Goal: Find contact information: Find contact information

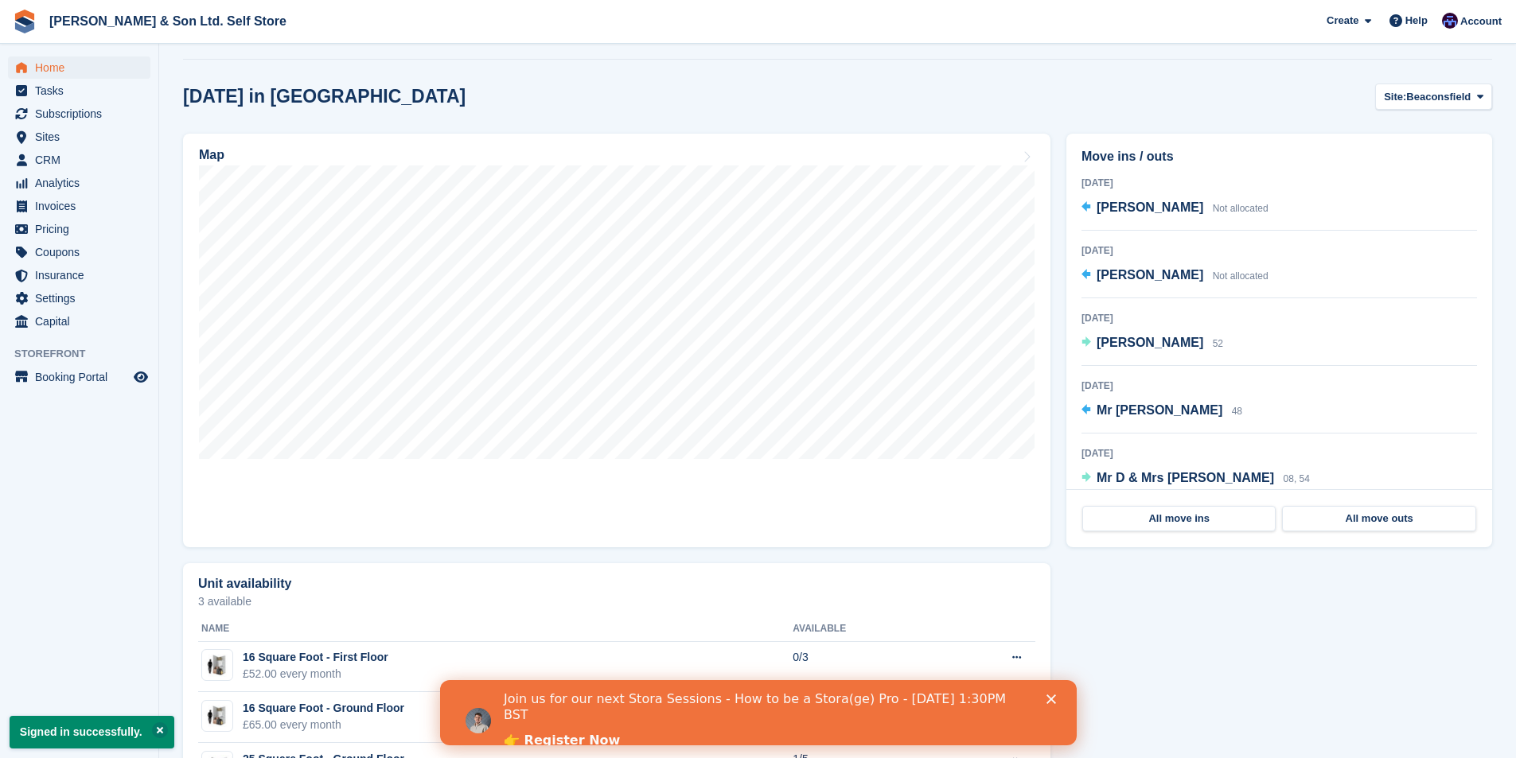
scroll to position [398, 0]
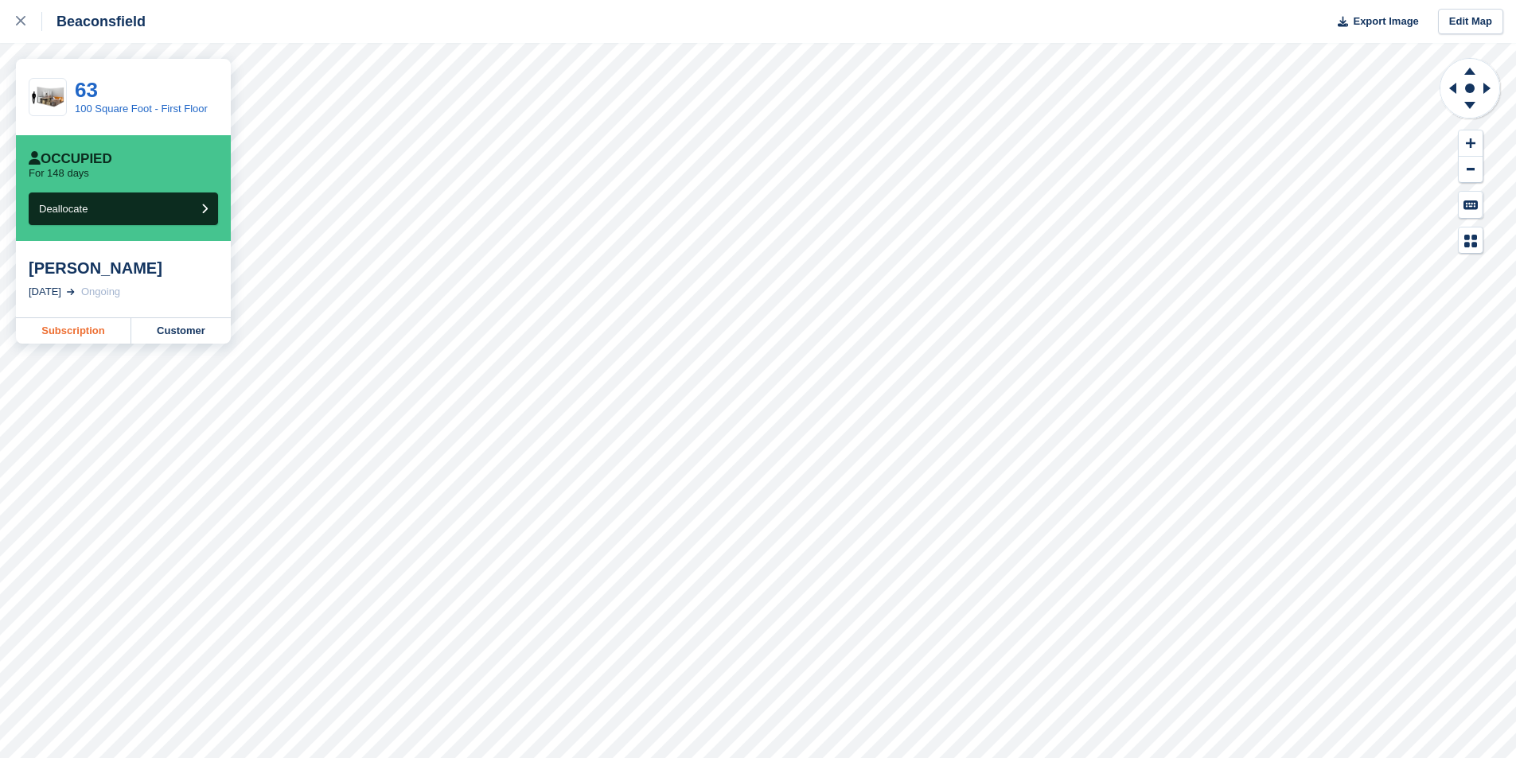
click at [86, 332] on link "Subscription" at bounding box center [73, 330] width 115 height 25
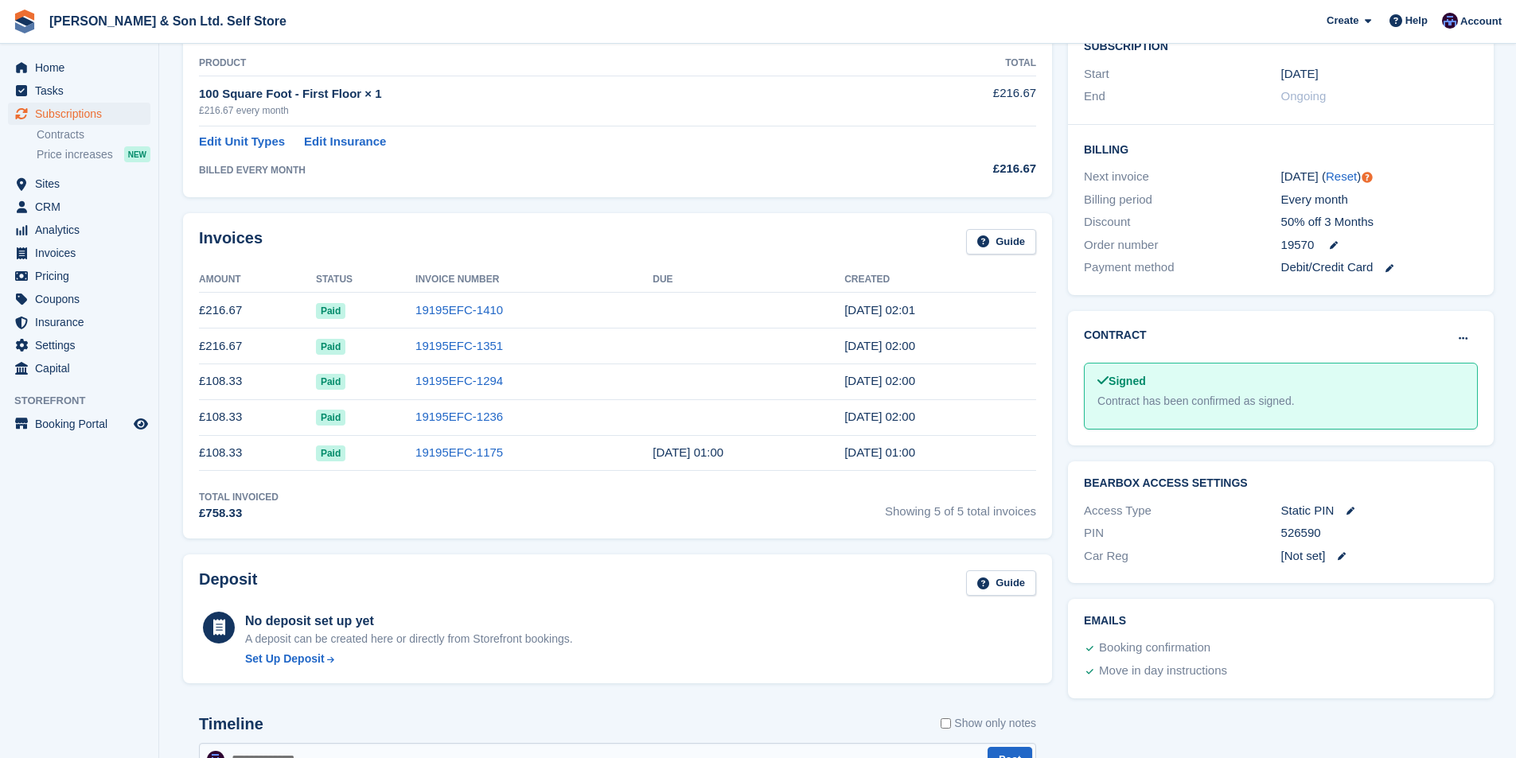
scroll to position [398, 0]
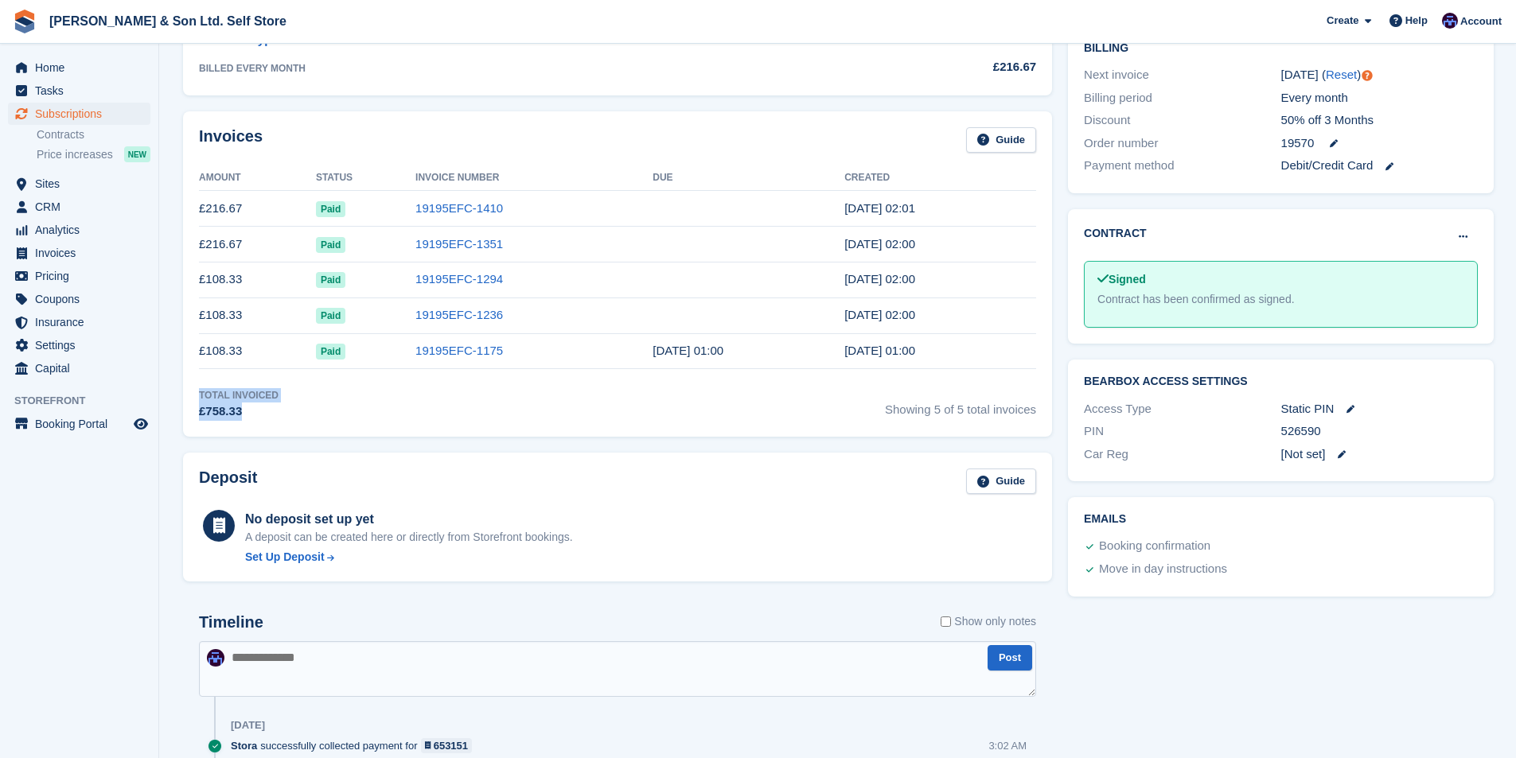
drag, startPoint x: 261, startPoint y: 418, endPoint x: 193, endPoint y: 384, distance: 75.4
click at [193, 384] on div "Invoices Guide Amount Status Invoice Number Due Created £216.67 Paid 19195EFC-1…" at bounding box center [617, 273] width 869 height 325
click at [213, 396] on div "Total Invoiced" at bounding box center [239, 395] width 80 height 14
click at [766, 208] on td at bounding box center [748, 209] width 192 height 36
click at [798, 247] on td at bounding box center [748, 245] width 192 height 36
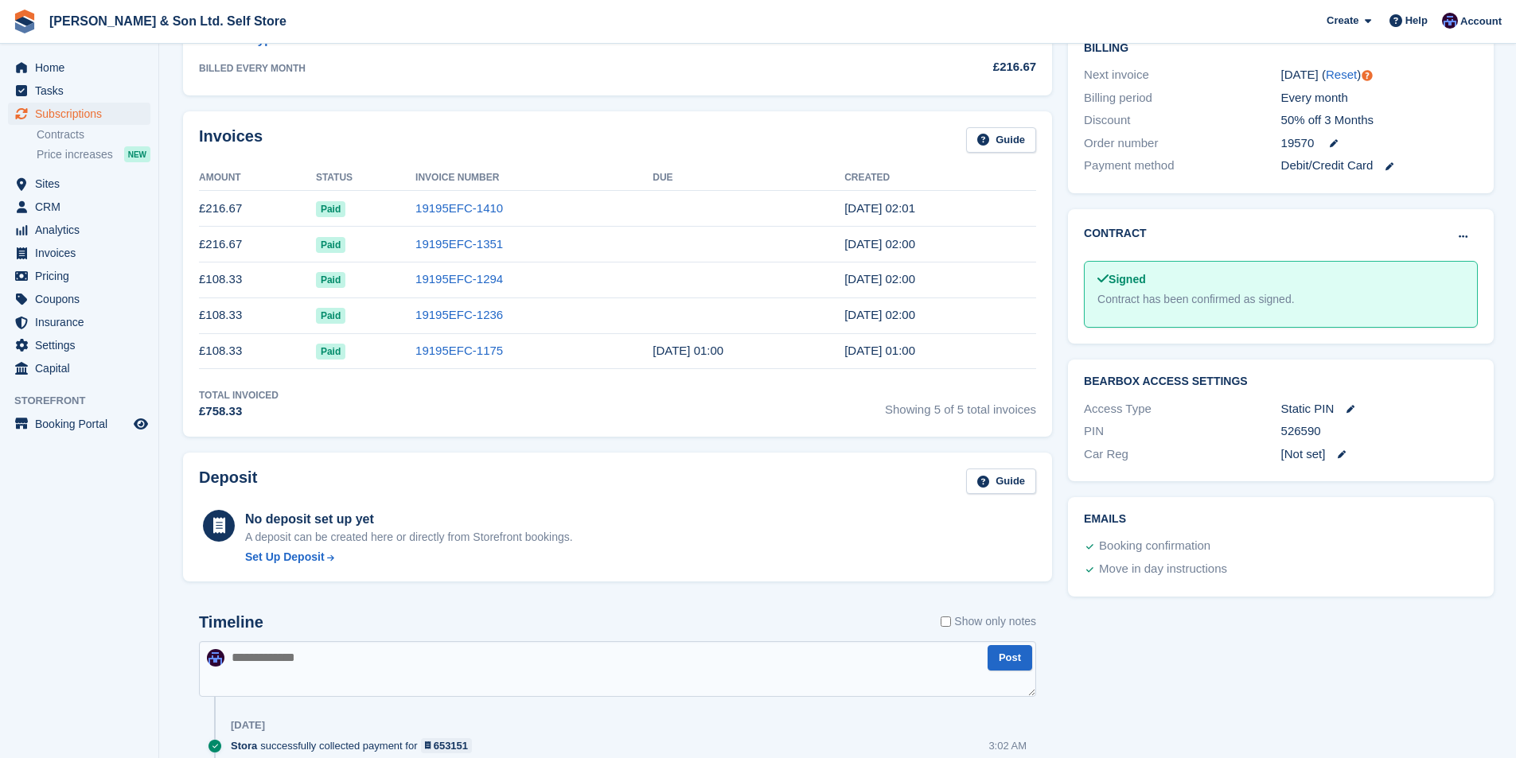
drag, startPoint x: 249, startPoint y: 247, endPoint x: 200, endPoint y: 241, distance: 48.9
click at [200, 241] on td "£216.67" at bounding box center [257, 245] width 117 height 36
click at [247, 204] on td "£216.67" at bounding box center [257, 209] width 117 height 36
click at [288, 397] on div "Total Invoiced £758.33 Showing 5 of 5 total invoices" at bounding box center [617, 404] width 837 height 33
drag, startPoint x: 260, startPoint y: 360, endPoint x: 198, endPoint y: 282, distance: 99.6
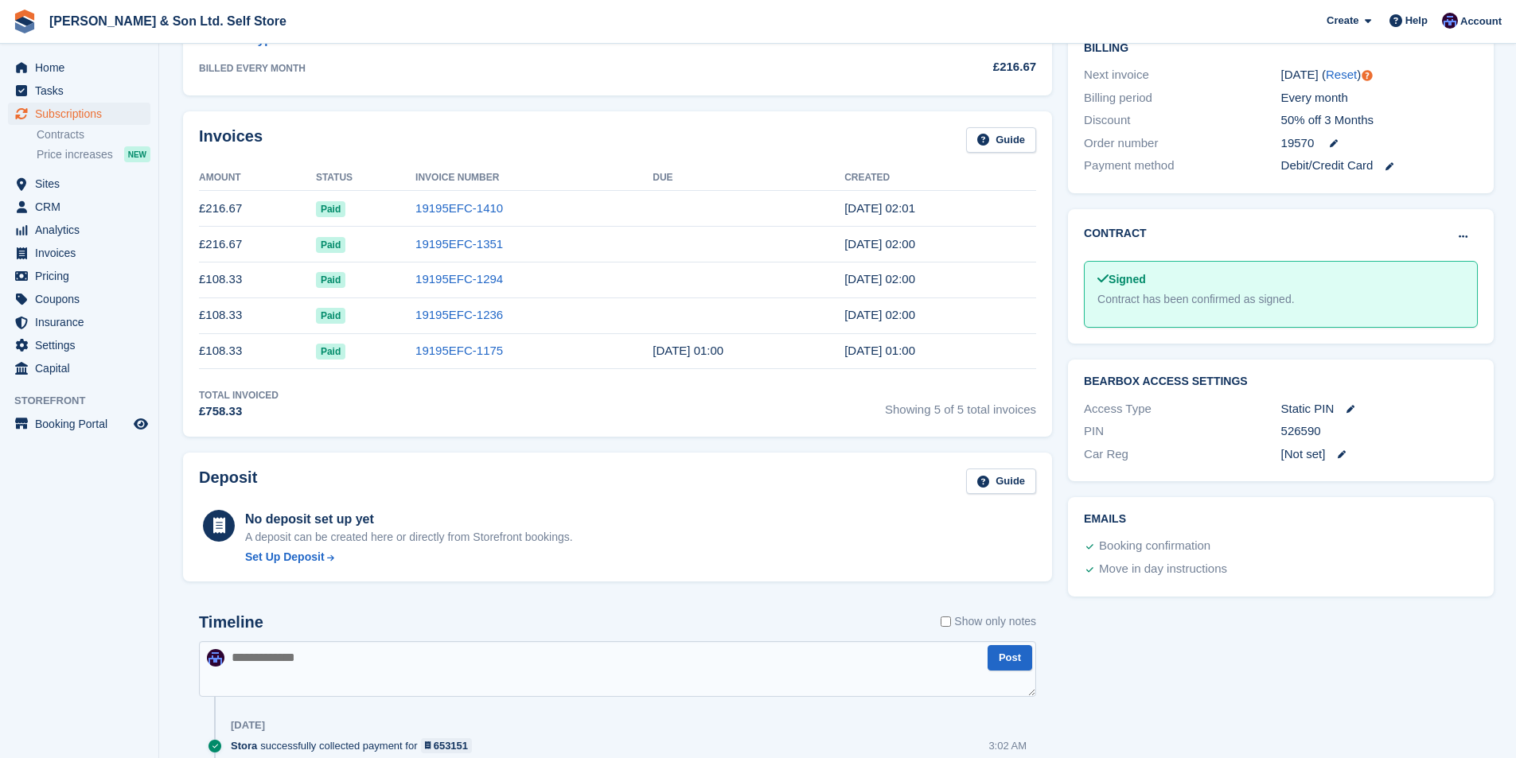
click at [198, 282] on div "Invoices Guide Amount Status Invoice Number Due Created £216.67 Paid 19195EFC-1…" at bounding box center [617, 273] width 869 height 325
drag, startPoint x: 302, startPoint y: 387, endPoint x: 245, endPoint y: 343, distance: 72.1
click at [301, 386] on div "Invoices Guide Amount Status Invoice Number Due Created £216.67 Paid 19195EFC-1…" at bounding box center [617, 273] width 869 height 325
drag, startPoint x: 248, startPoint y: 349, endPoint x: 202, endPoint y: 283, distance: 80.6
click at [202, 283] on tbody "£216.67 Paid 19195EFC-1410 20 Jul, 02:01 £216.67 Paid 19195EFC-1351 20 Jun, 02:…" at bounding box center [617, 280] width 837 height 178
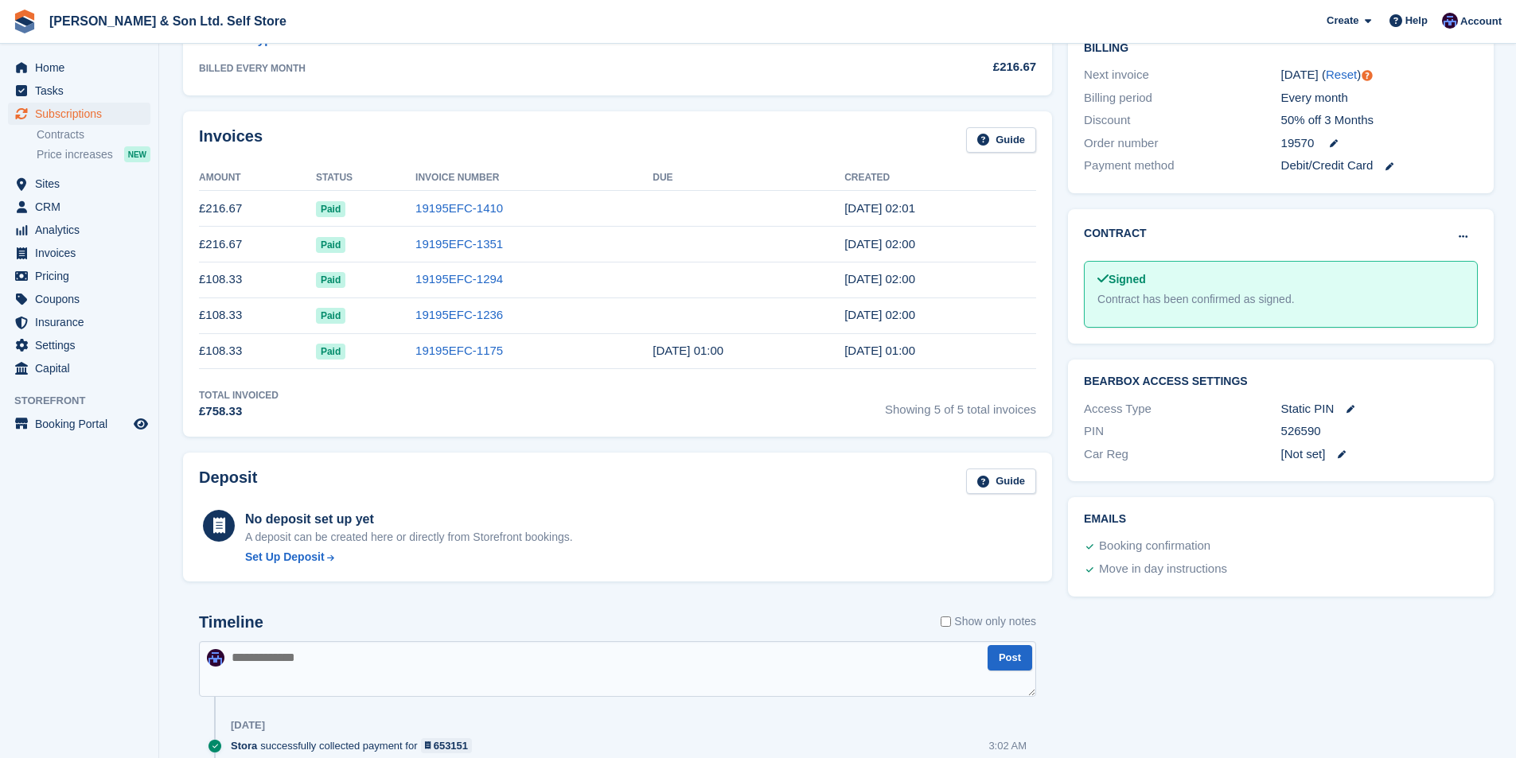
click at [181, 305] on div "Invoices Guide Amount Status Invoice Number Due Created £216.67 Paid 19195EFC-1…" at bounding box center [617, 273] width 885 height 341
drag, startPoint x: 290, startPoint y: 380, endPoint x: 278, endPoint y: 381, distance: 12.0
click at [290, 381] on div "Invoices Guide Amount Status Invoice Number Due Created £216.67 Paid 19195EFC-1…" at bounding box center [617, 273] width 869 height 325
drag, startPoint x: 256, startPoint y: 355, endPoint x: 199, endPoint y: 278, distance: 96.1
click at [199, 278] on tbody "£216.67 Paid 19195EFC-1410 20 Jul, 02:01 £216.67 Paid 19195EFC-1351 20 Jun, 02:…" at bounding box center [617, 280] width 837 height 178
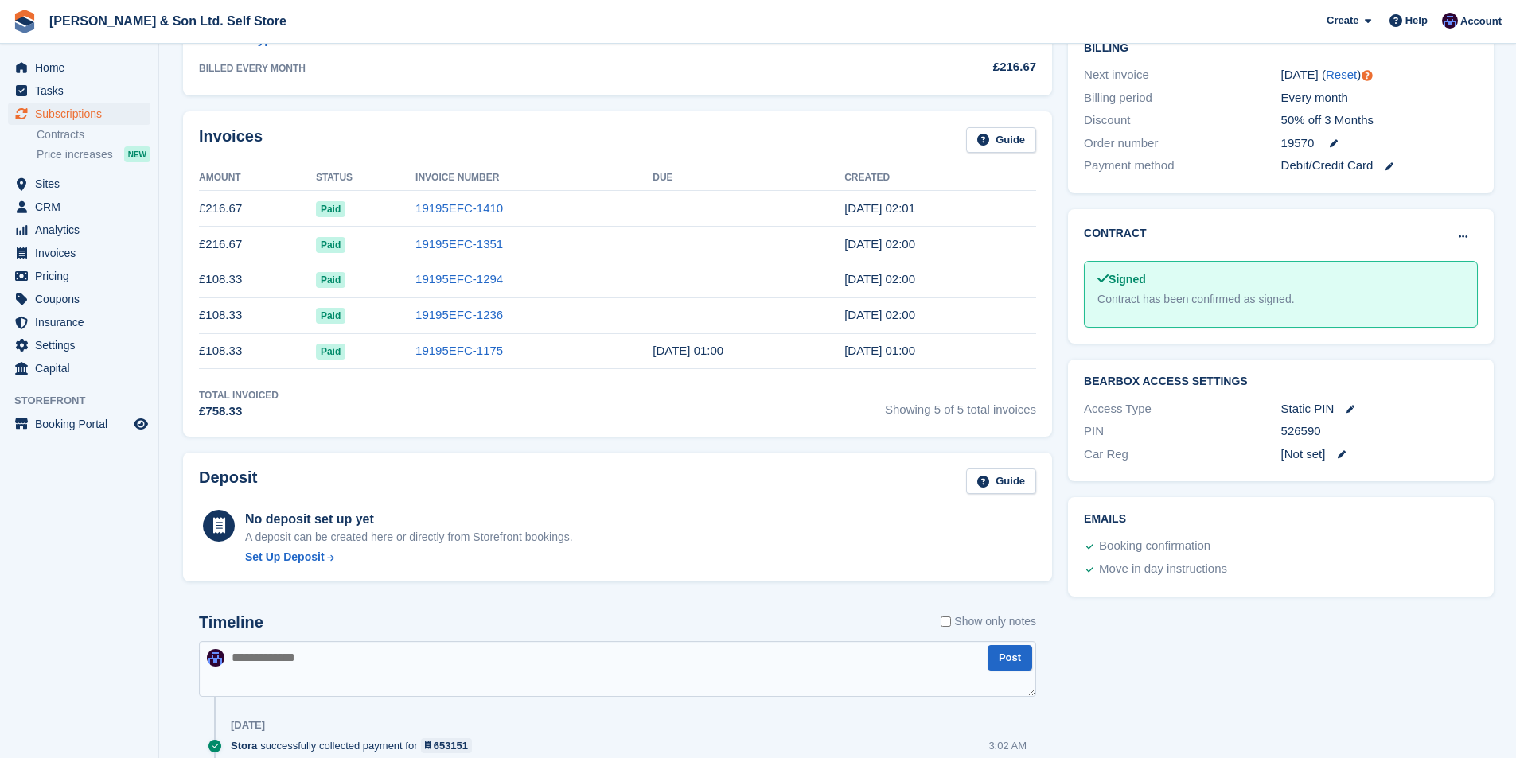
click at [193, 278] on div "Invoices Guide Amount Status Invoice Number Due Created £216.67 Paid 19195EFC-1…" at bounding box center [617, 273] width 869 height 325
click at [305, 402] on div "Total Invoiced £758.33 Showing 5 of 5 total invoices" at bounding box center [617, 404] width 837 height 33
drag, startPoint x: 243, startPoint y: 248, endPoint x: 198, endPoint y: 208, distance: 59.7
click at [198, 208] on div "Invoices Guide Amount Status Invoice Number Due Created £216.67 Paid 19195EFC-1…" at bounding box center [617, 273] width 869 height 325
click at [173, 243] on section "Bella Dodd 76660 View on Stripe Cancel Subscription Allocation Unit Unit Status…" at bounding box center [837, 320] width 1356 height 1437
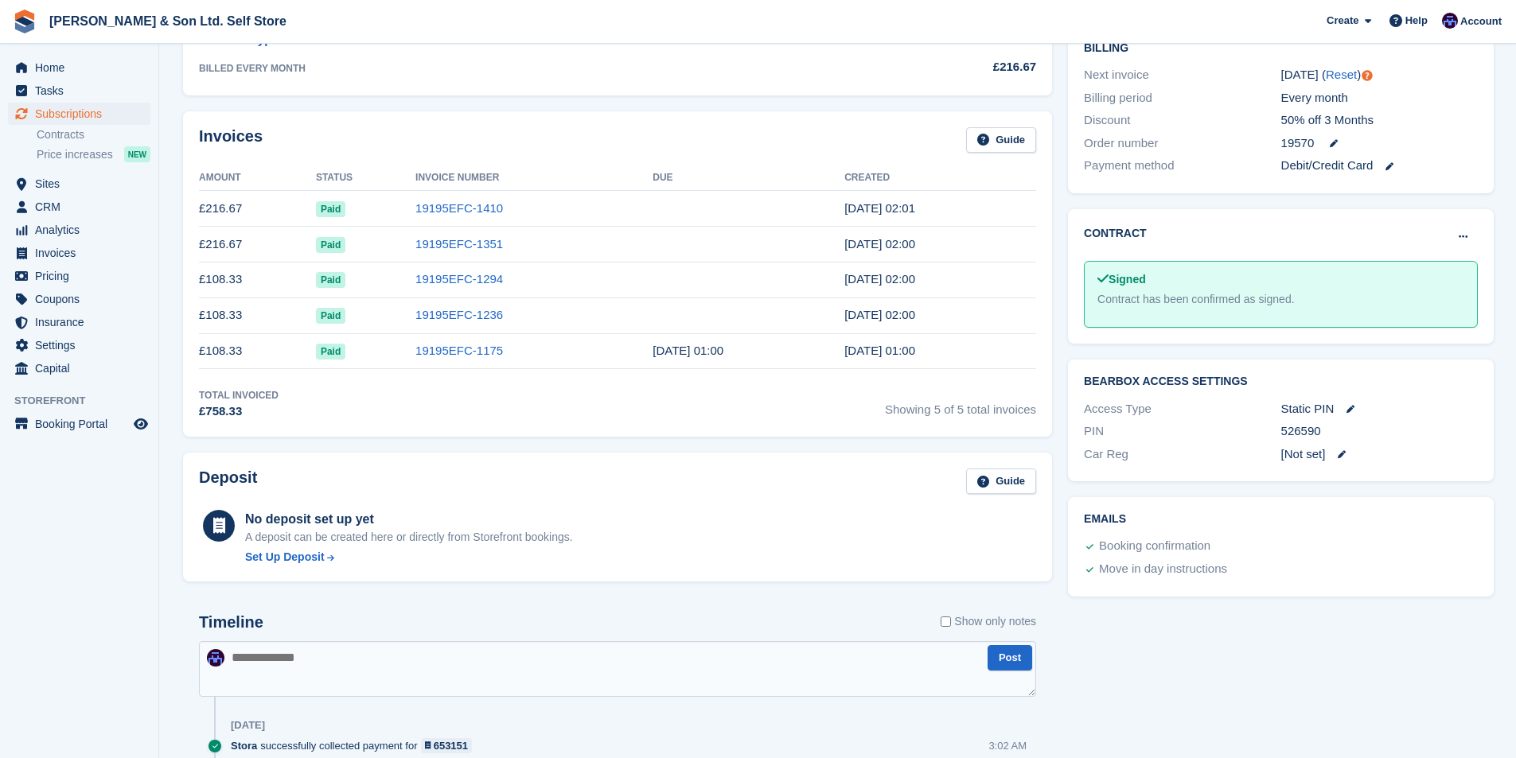
drag, startPoint x: 254, startPoint y: 246, endPoint x: 255, endPoint y: 220, distance: 26.3
click at [254, 238] on td "£216.67" at bounding box center [257, 245] width 117 height 36
click at [255, 216] on td "£216.67" at bounding box center [257, 209] width 117 height 36
click at [255, 254] on td "£216.67" at bounding box center [257, 245] width 117 height 36
click at [261, 353] on td "£108.33" at bounding box center [257, 351] width 117 height 36
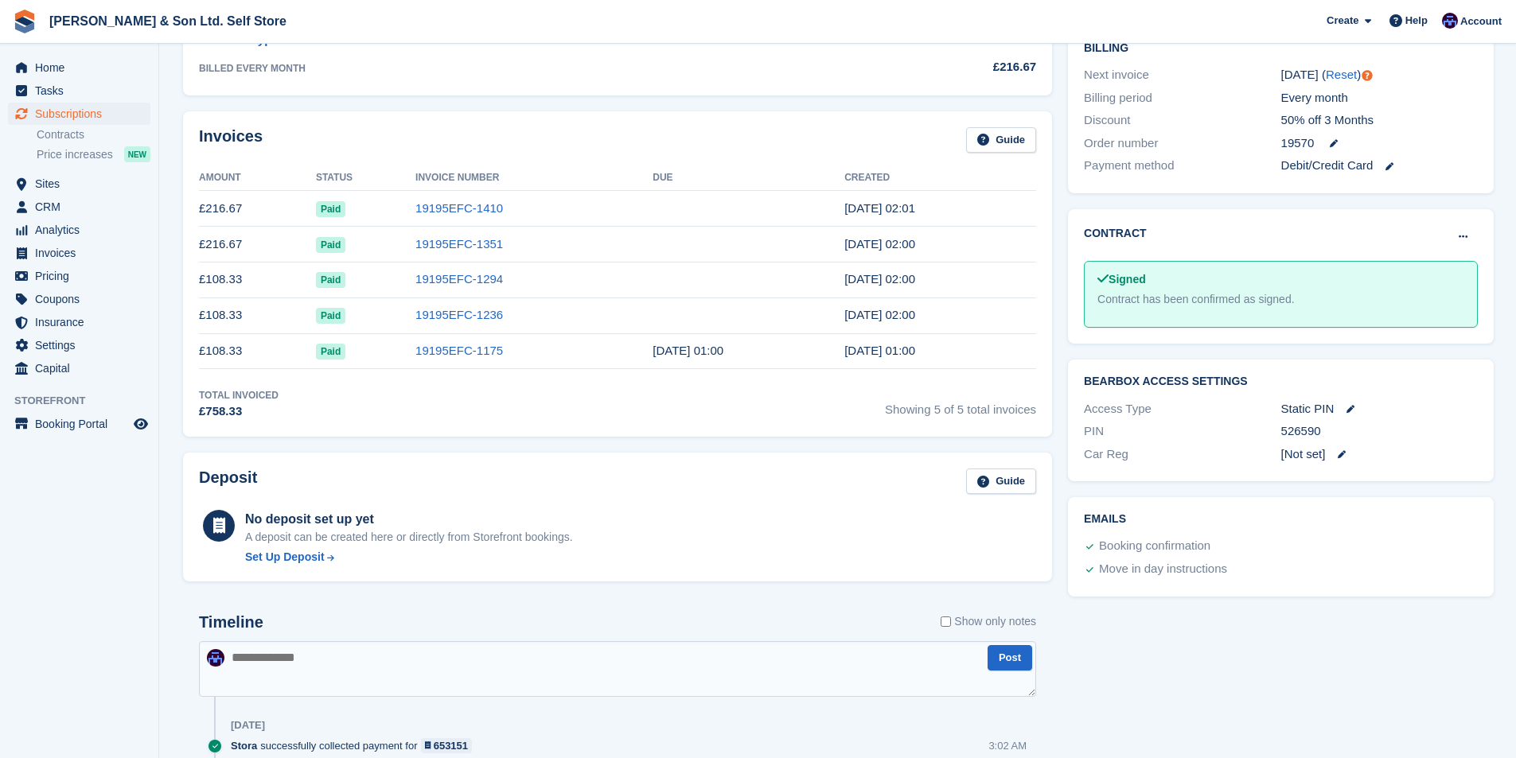
click at [769, 277] on td at bounding box center [748, 280] width 192 height 36
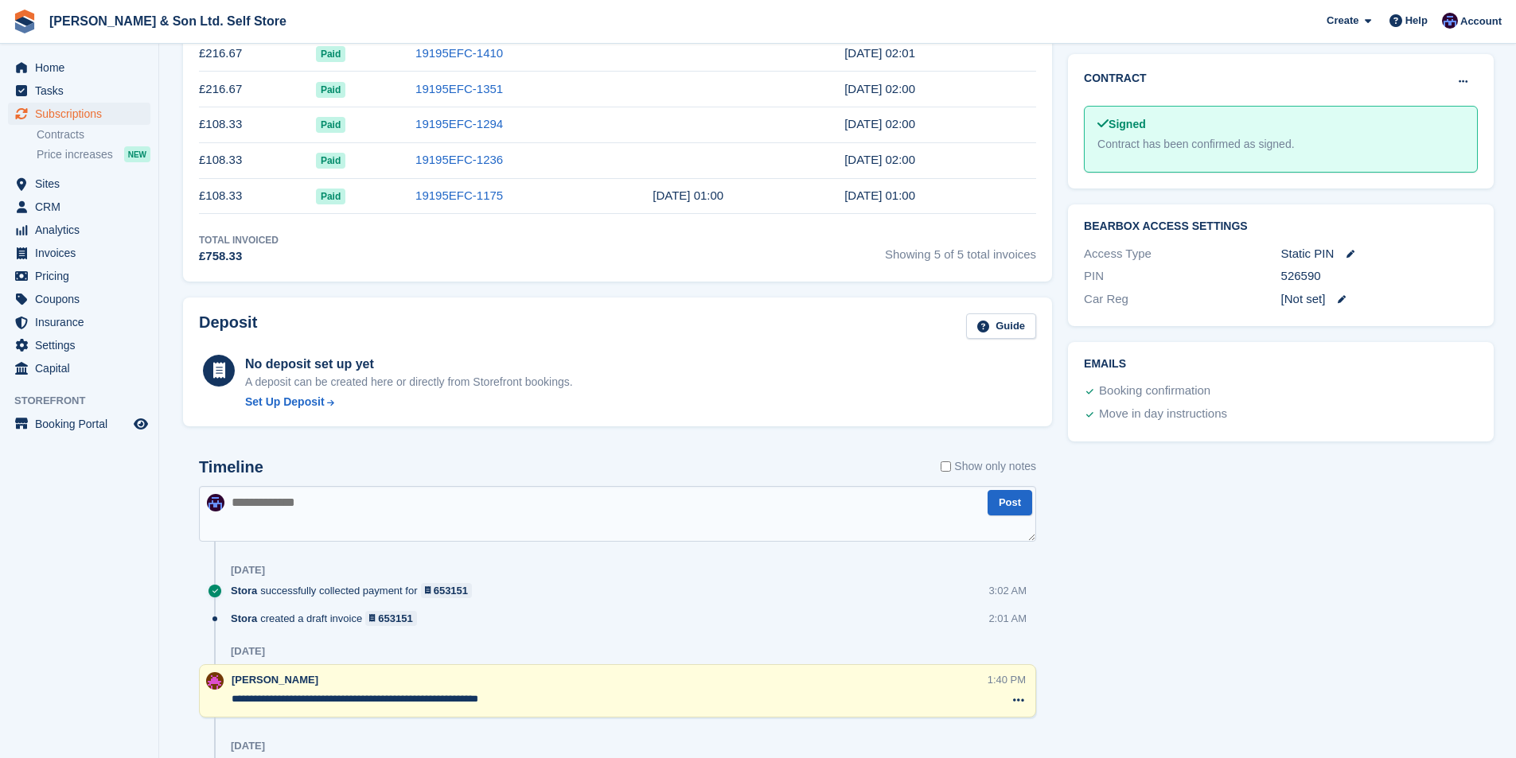
scroll to position [239, 0]
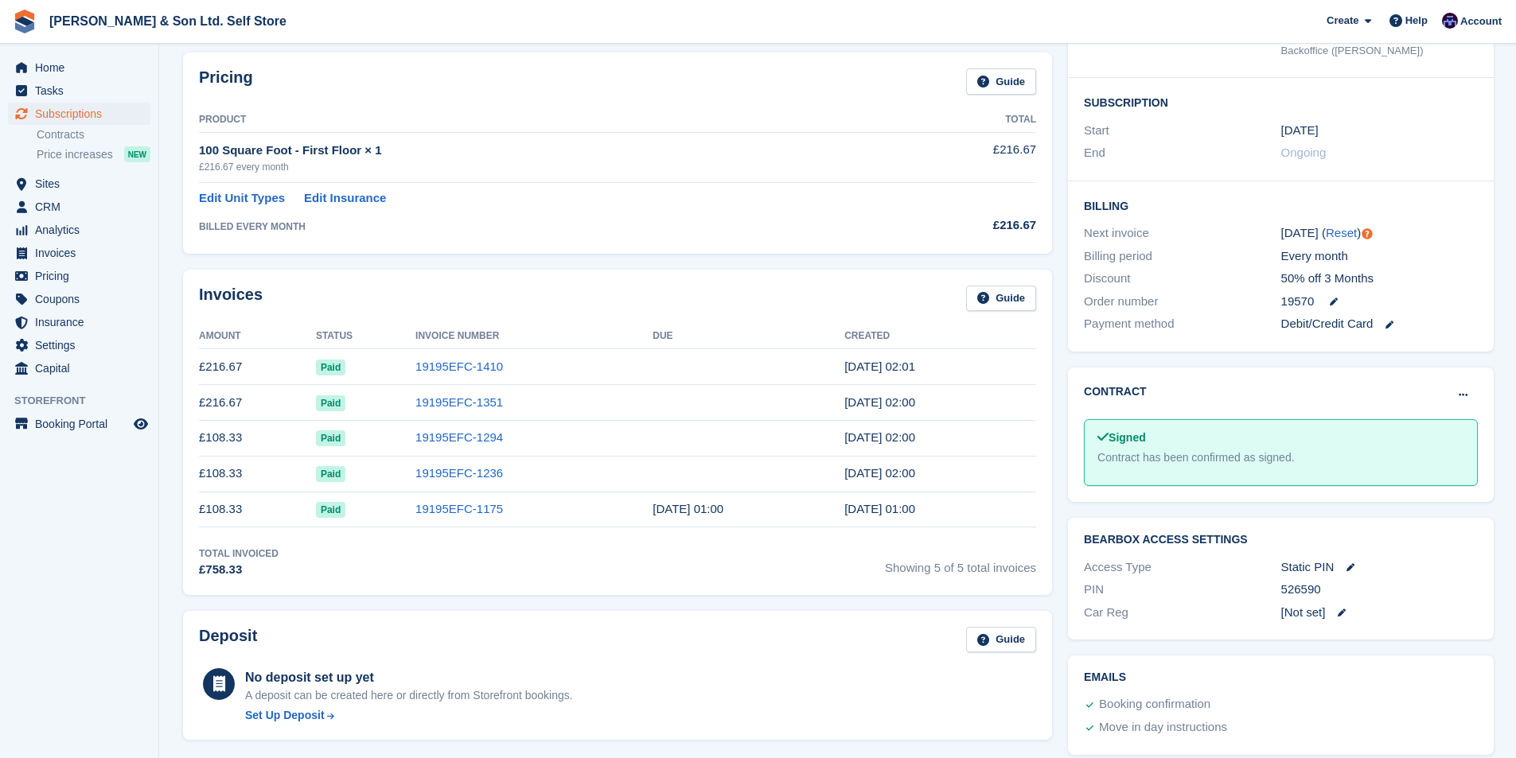
drag, startPoint x: 571, startPoint y: 502, endPoint x: 511, endPoint y: 357, distance: 156.9
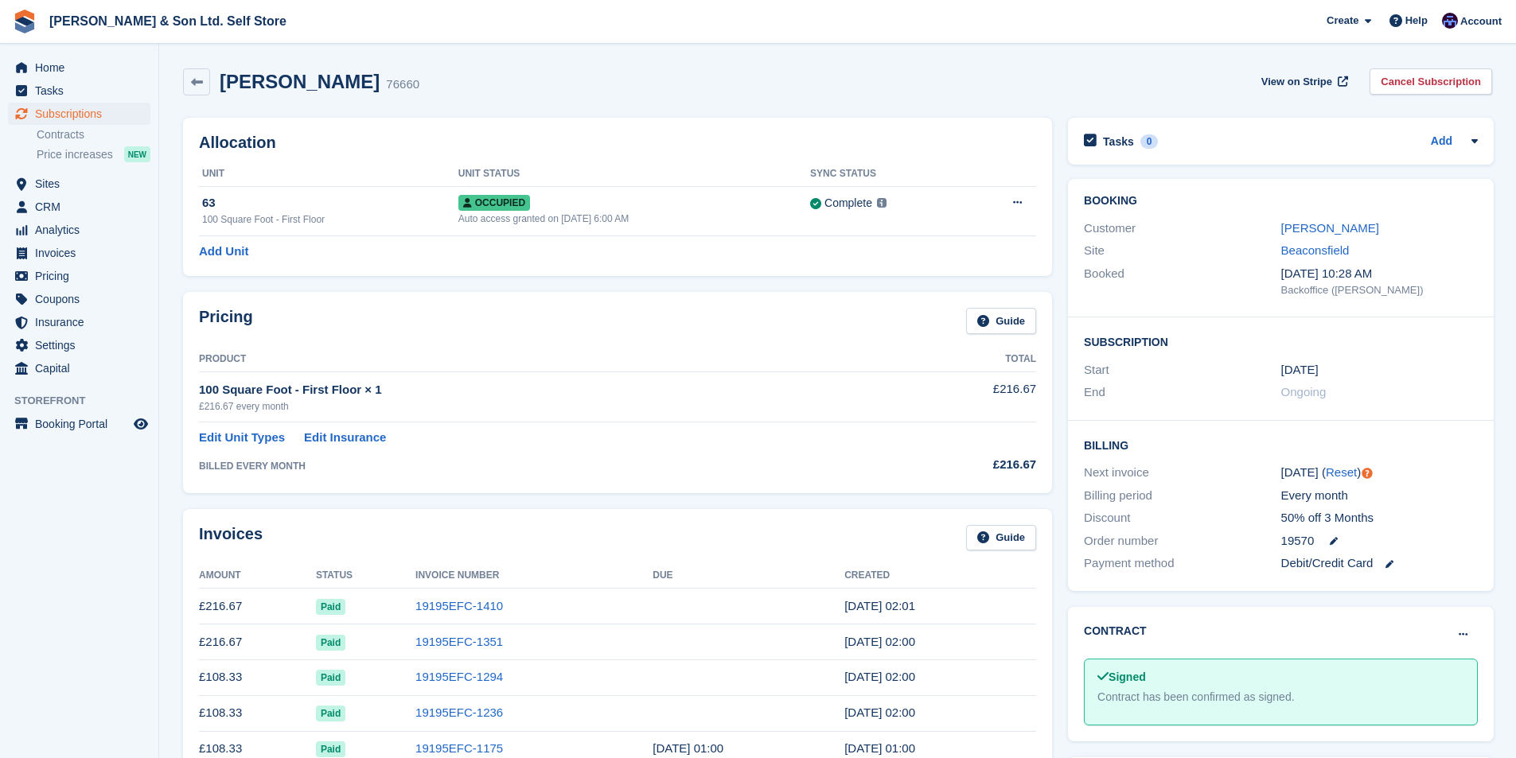
click at [640, 262] on div "Allocation Unit Unit Status Sync Status 63 100 Square Foot - First Floor Occupi…" at bounding box center [617, 197] width 869 height 158
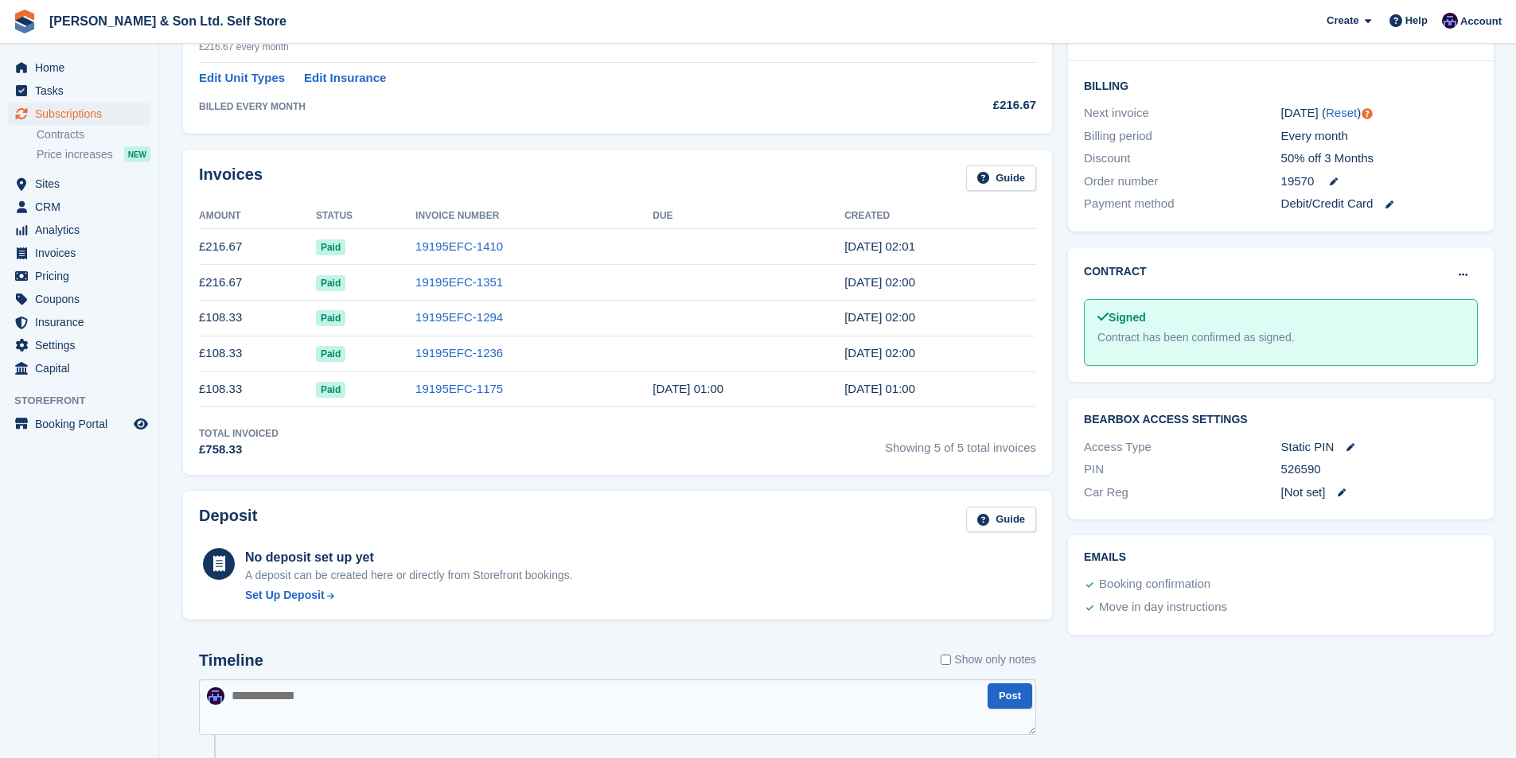
scroll to position [201, 0]
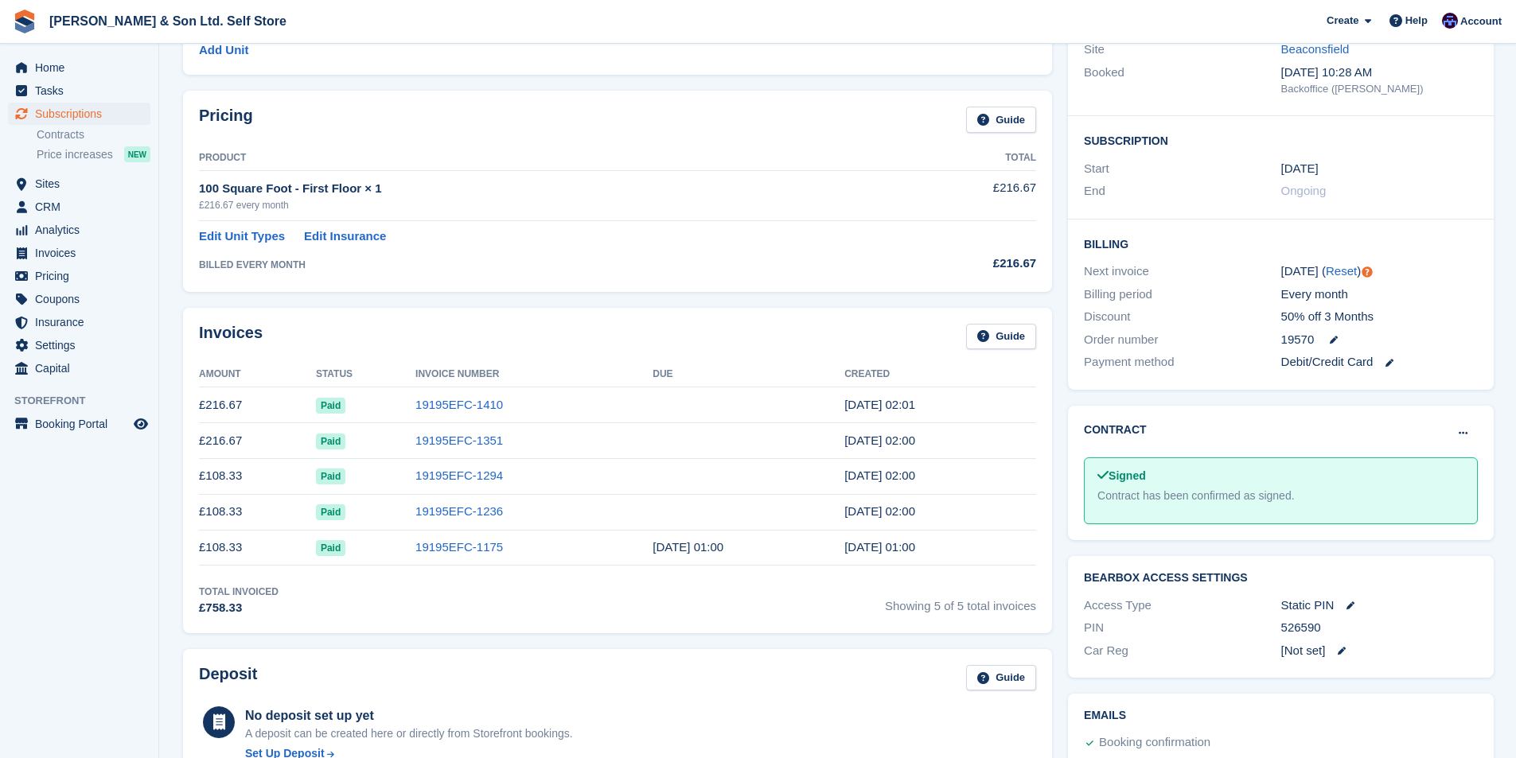
click at [237, 535] on td "£108.33" at bounding box center [257, 548] width 117 height 36
click at [243, 489] on td "£108.33" at bounding box center [257, 476] width 117 height 36
click at [240, 428] on td "£216.67" at bounding box center [257, 441] width 117 height 36
click at [210, 334] on h2 "Invoices" at bounding box center [231, 337] width 64 height 26
click at [318, 302] on div "Invoices Guide Amount Status Invoice Number Due Created £216.67 Paid 19195EFC-1…" at bounding box center [617, 470] width 885 height 341
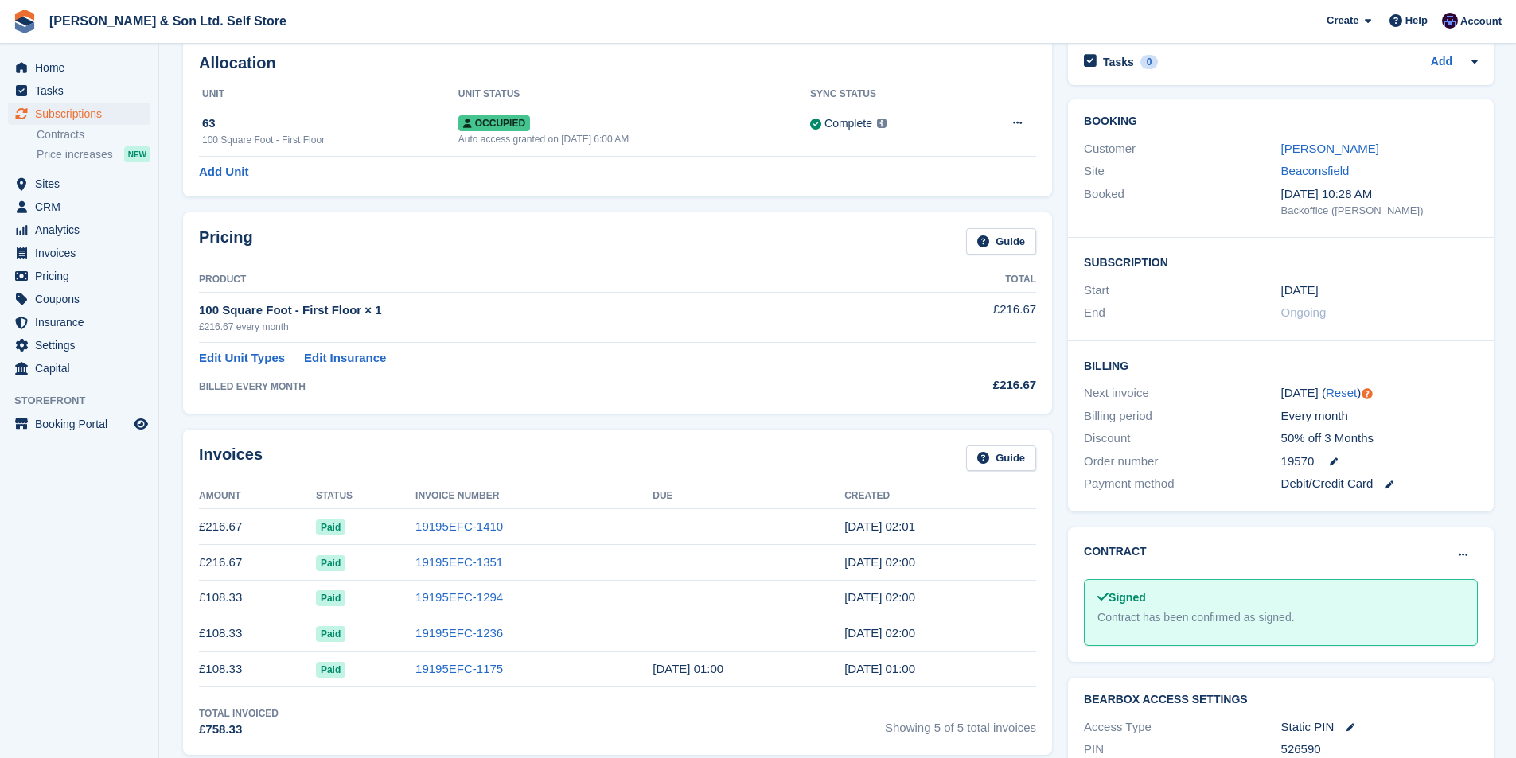
scroll to position [0, 0]
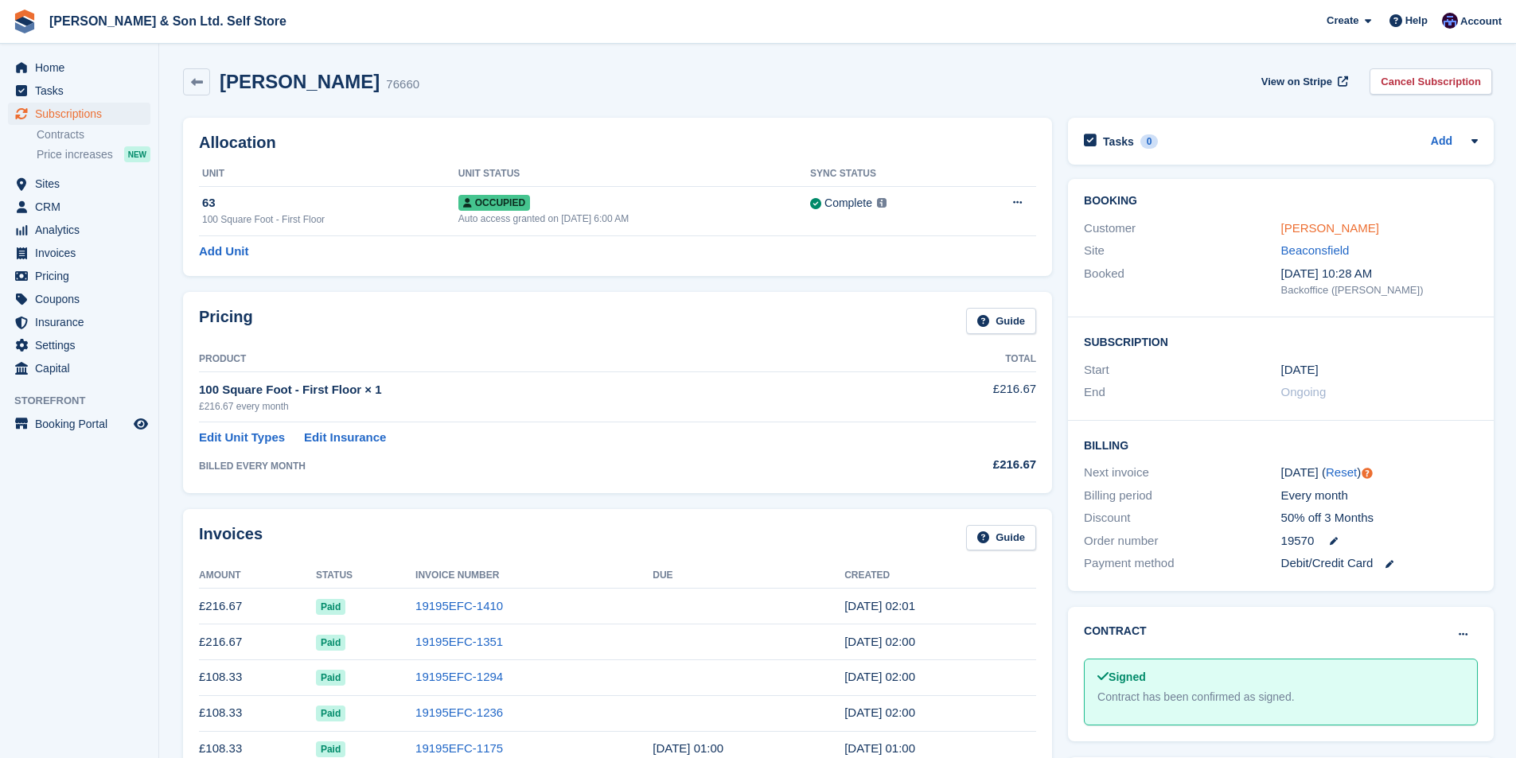
click at [1310, 226] on link "[PERSON_NAME]" at bounding box center [1330, 228] width 98 height 14
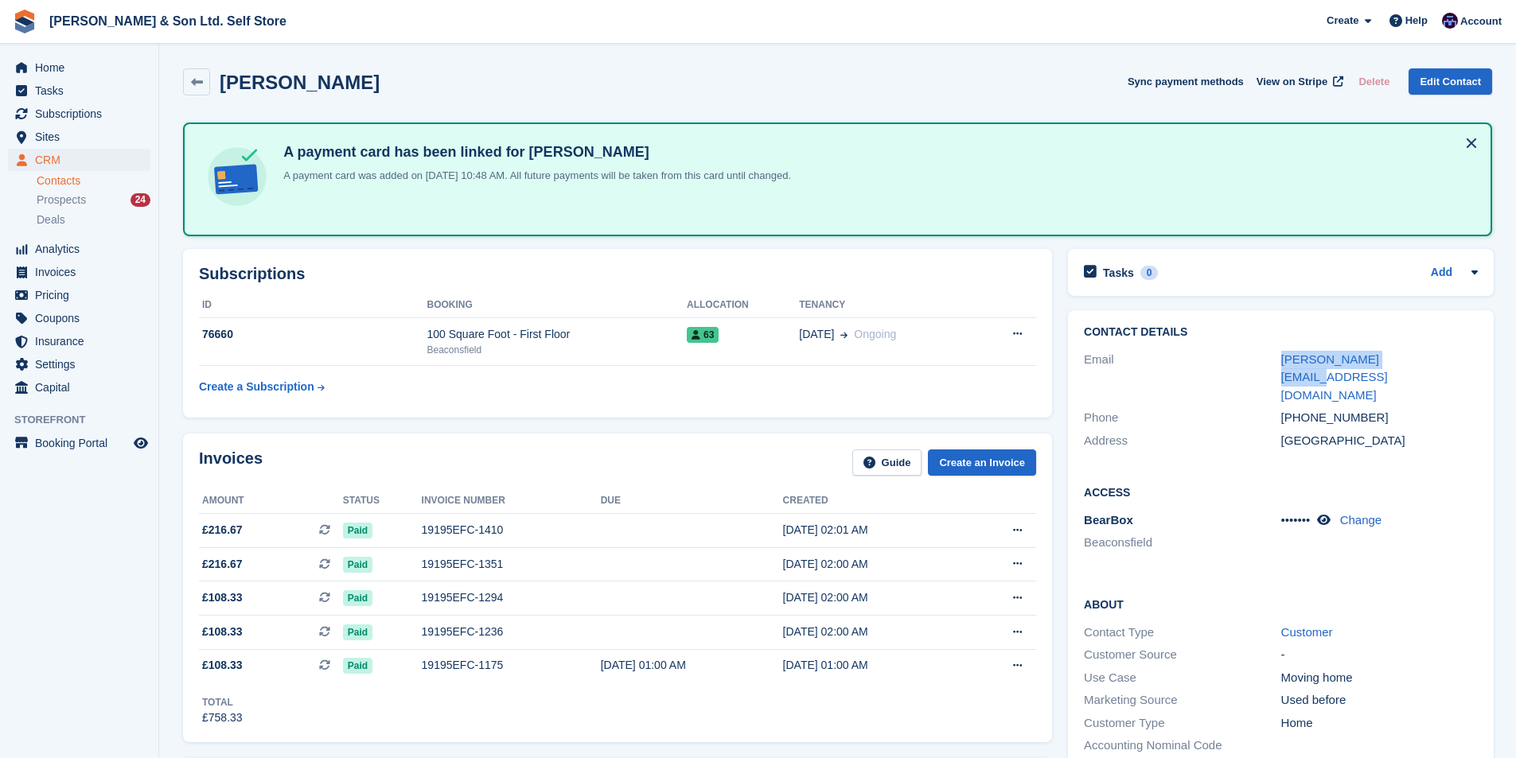
drag, startPoint x: 1416, startPoint y: 357, endPoint x: 1273, endPoint y: 364, distance: 143.3
click at [1273, 364] on div "Email dodd.dodd2@aol.co.uk" at bounding box center [1281, 377] width 394 height 59
copy div "dodd.dodd2@aol.co.uk"
drag, startPoint x: 625, startPoint y: 307, endPoint x: 595, endPoint y: -69, distance: 377.5
